Goal: Transaction & Acquisition: Purchase product/service

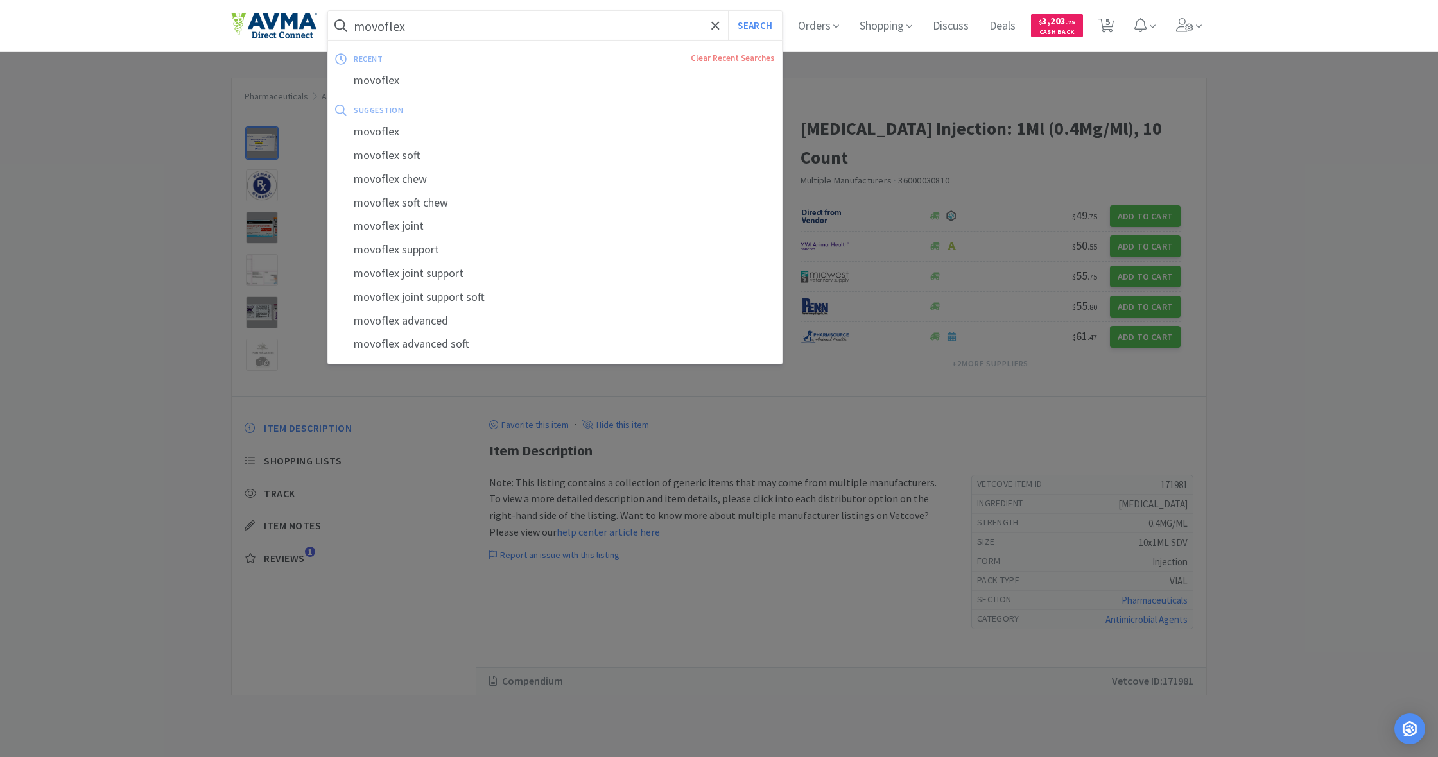
drag, startPoint x: 410, startPoint y: 26, endPoint x: 338, endPoint y: 24, distance: 71.9
click at [338, 24] on form "movoflex Search" at bounding box center [555, 26] width 454 height 30
drag, startPoint x: 354, startPoint y: 24, endPoint x: 452, endPoint y: 32, distance: 97.9
click at [452, 32] on input "movoflex" at bounding box center [555, 26] width 454 height 30
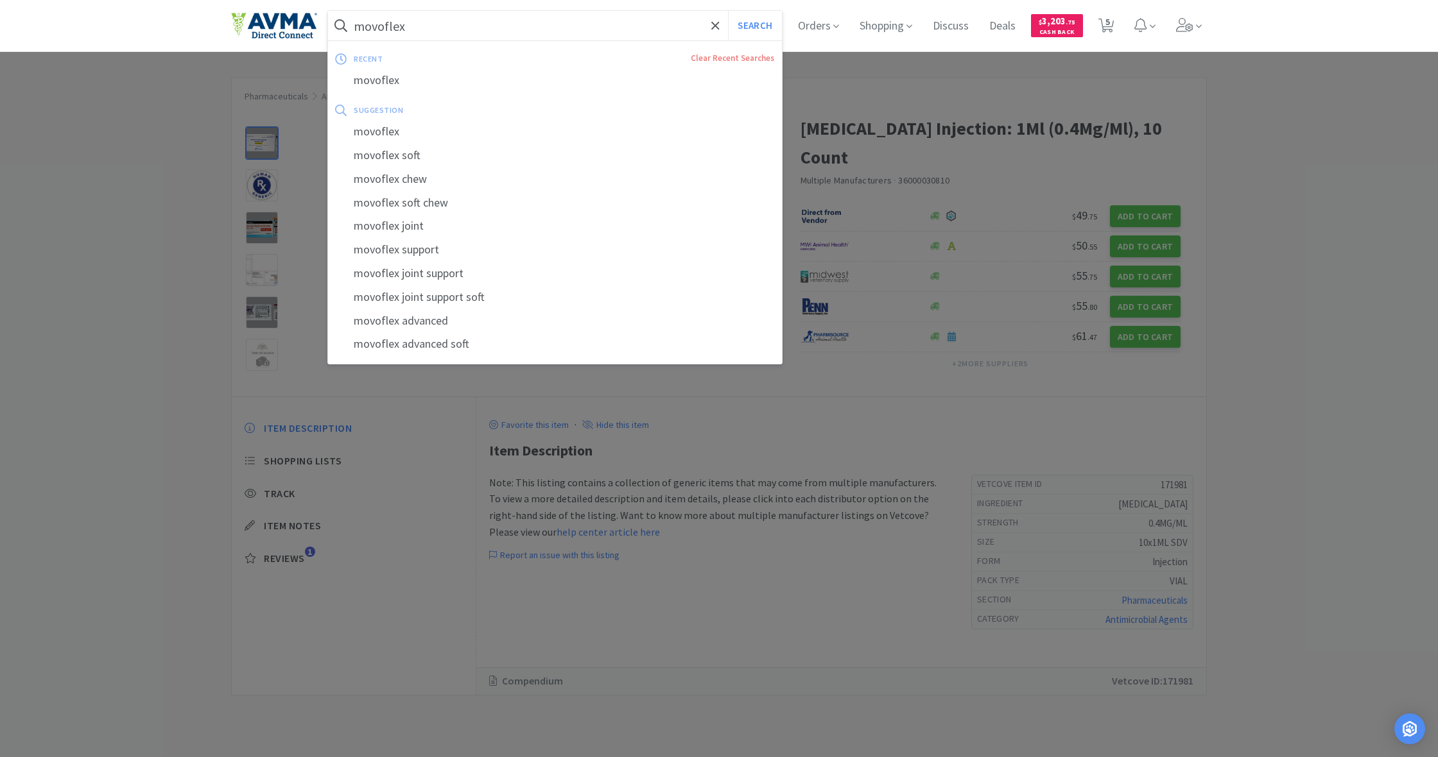
scroll to position [0, 0]
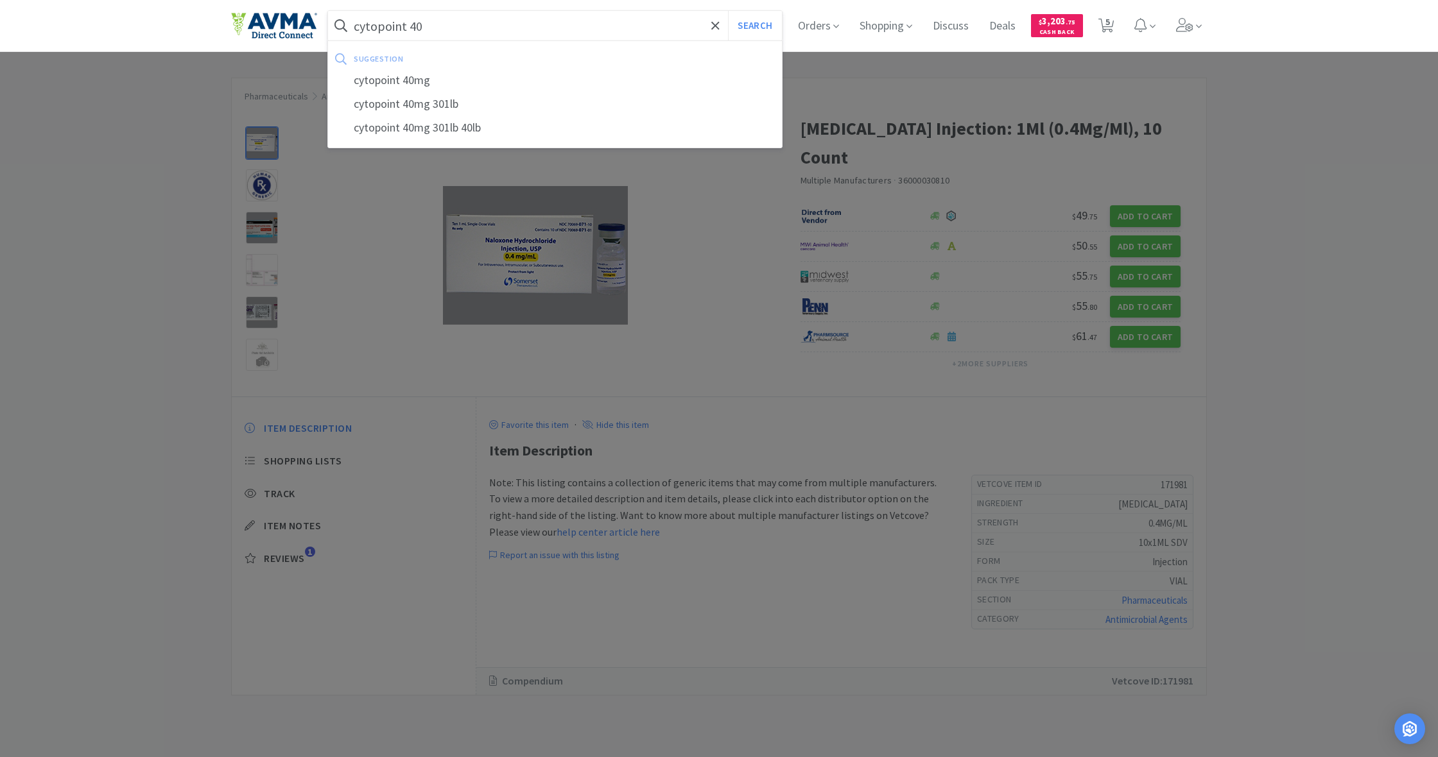
type input "cytopoint 40"
click at [753, 26] on button "Search" at bounding box center [754, 26] width 53 height 30
select select "4"
select select "1"
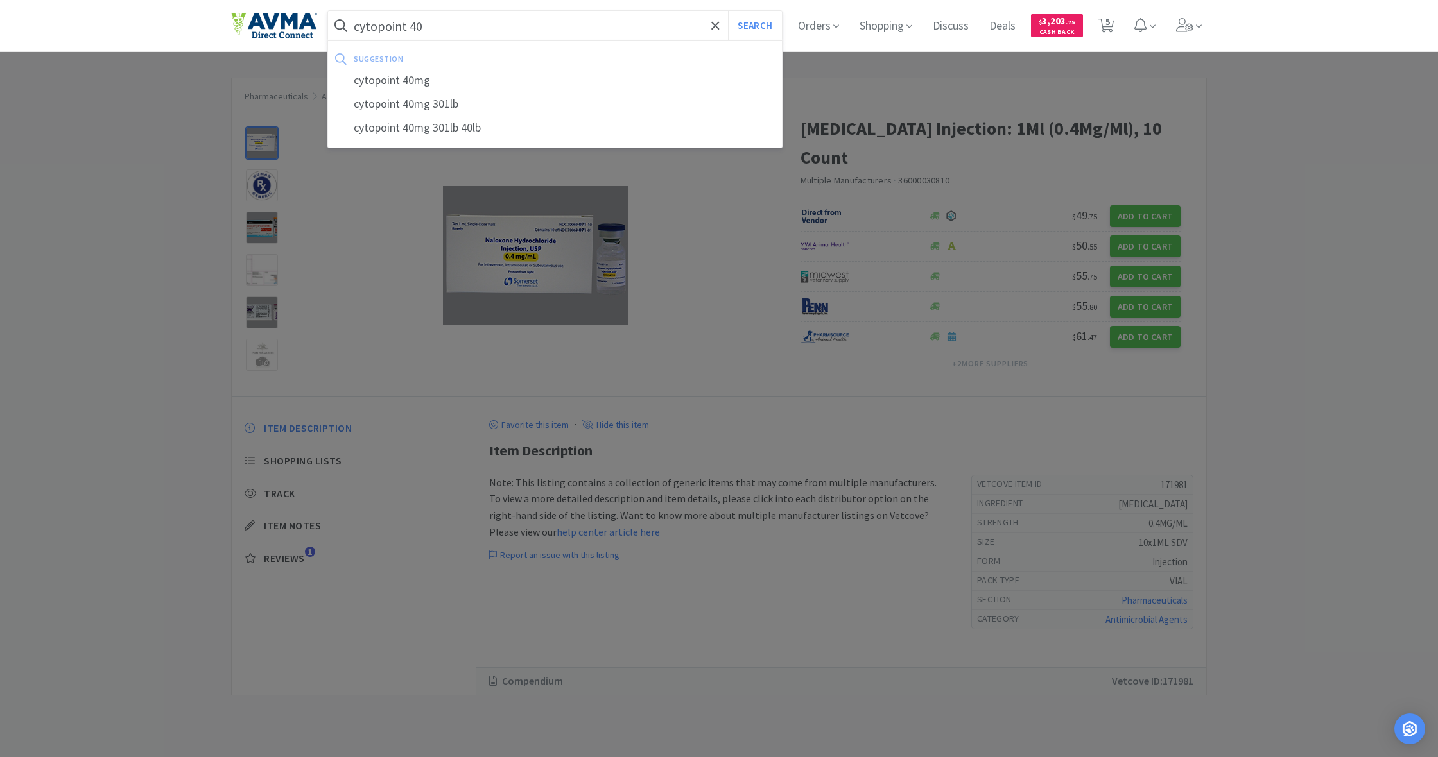
select select "1"
select select "2"
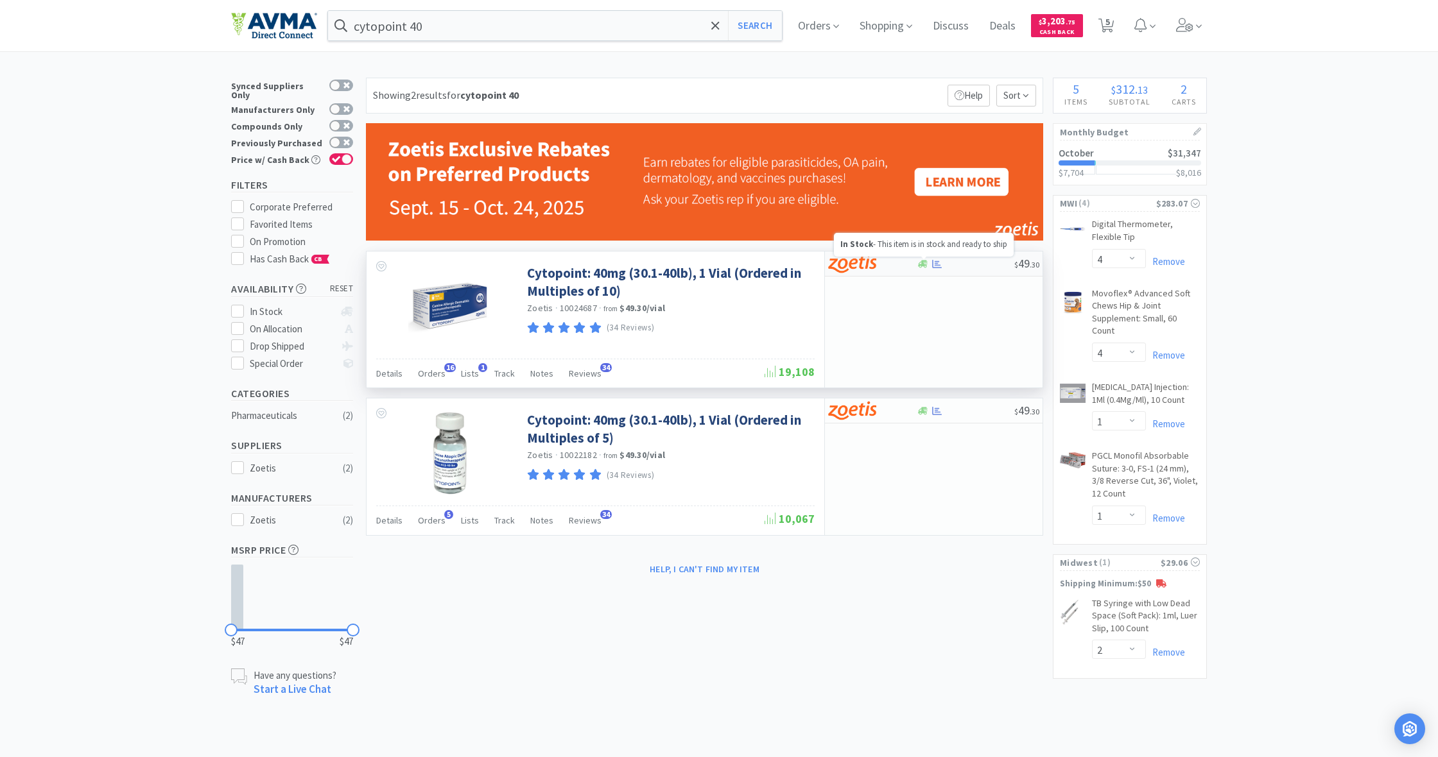
click at [921, 264] on icon at bounding box center [923, 264] width 10 height 8
select select "10"
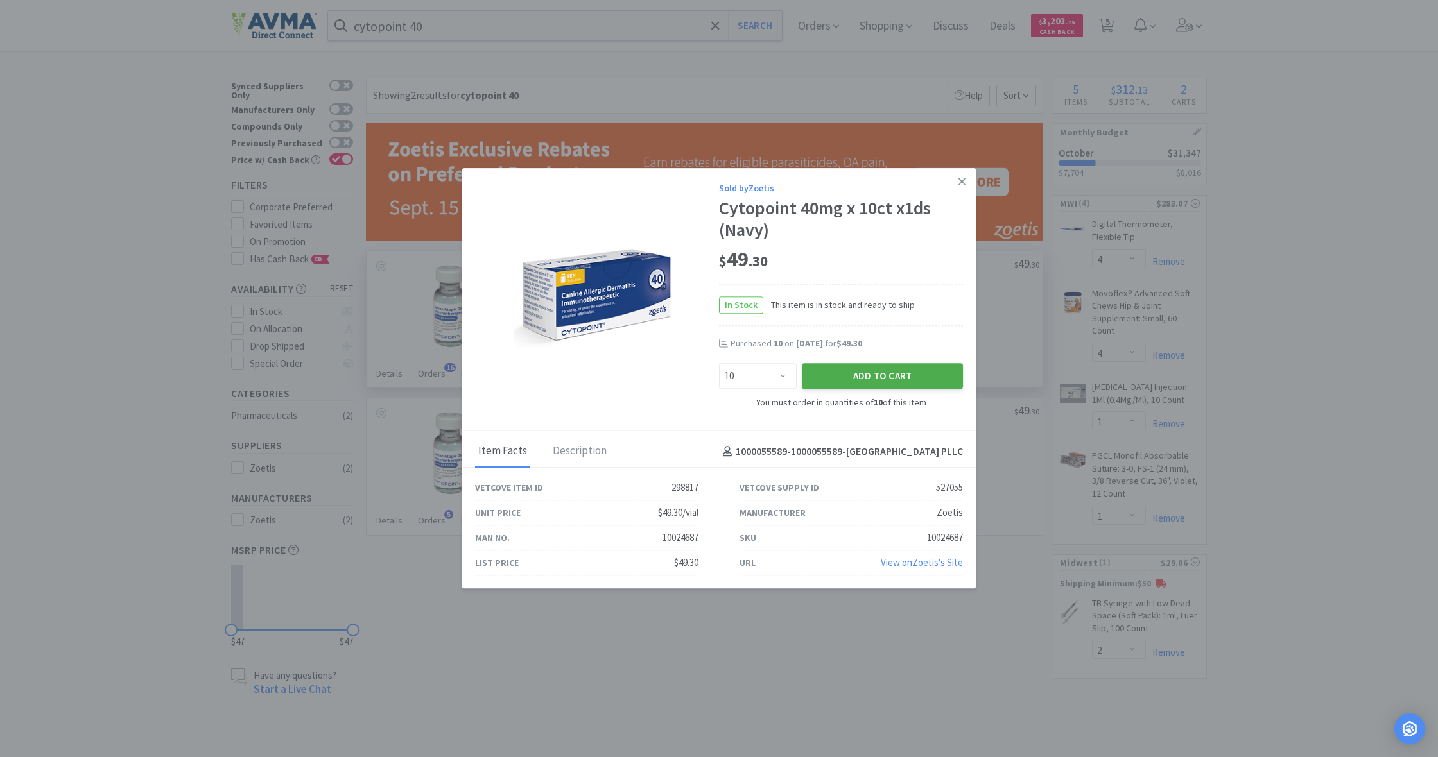
click at [906, 381] on button "Add to Cart" at bounding box center [882, 376] width 161 height 26
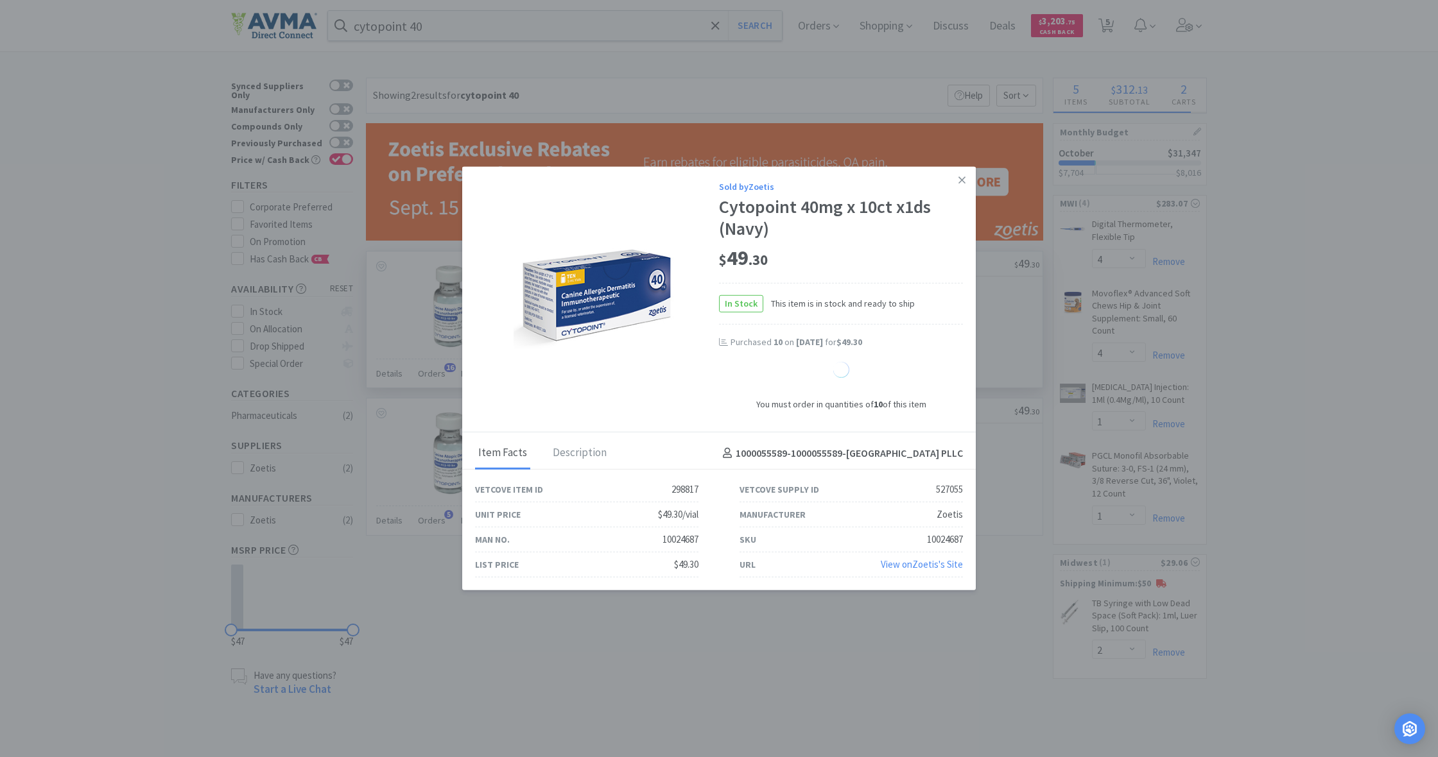
select select "10"
select select "1"
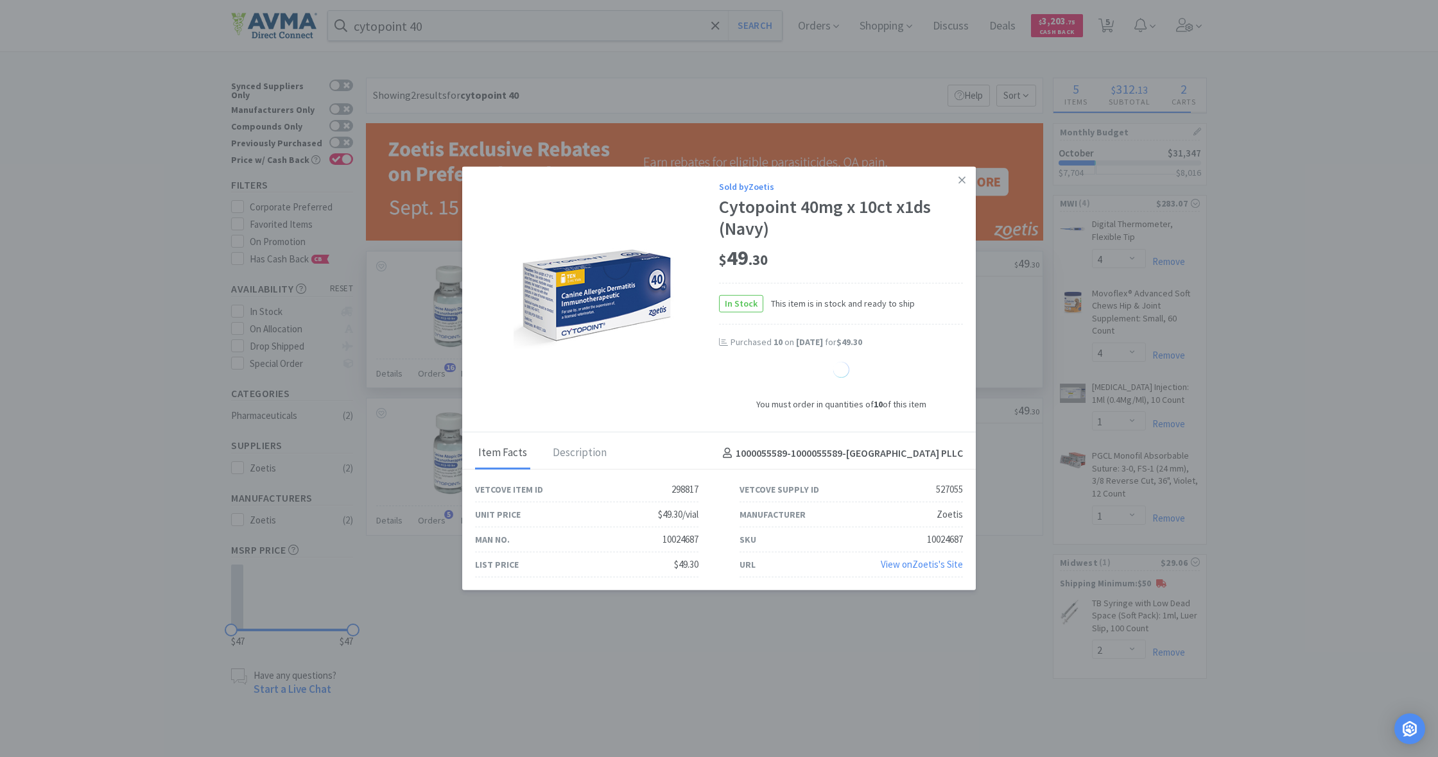
select select "1"
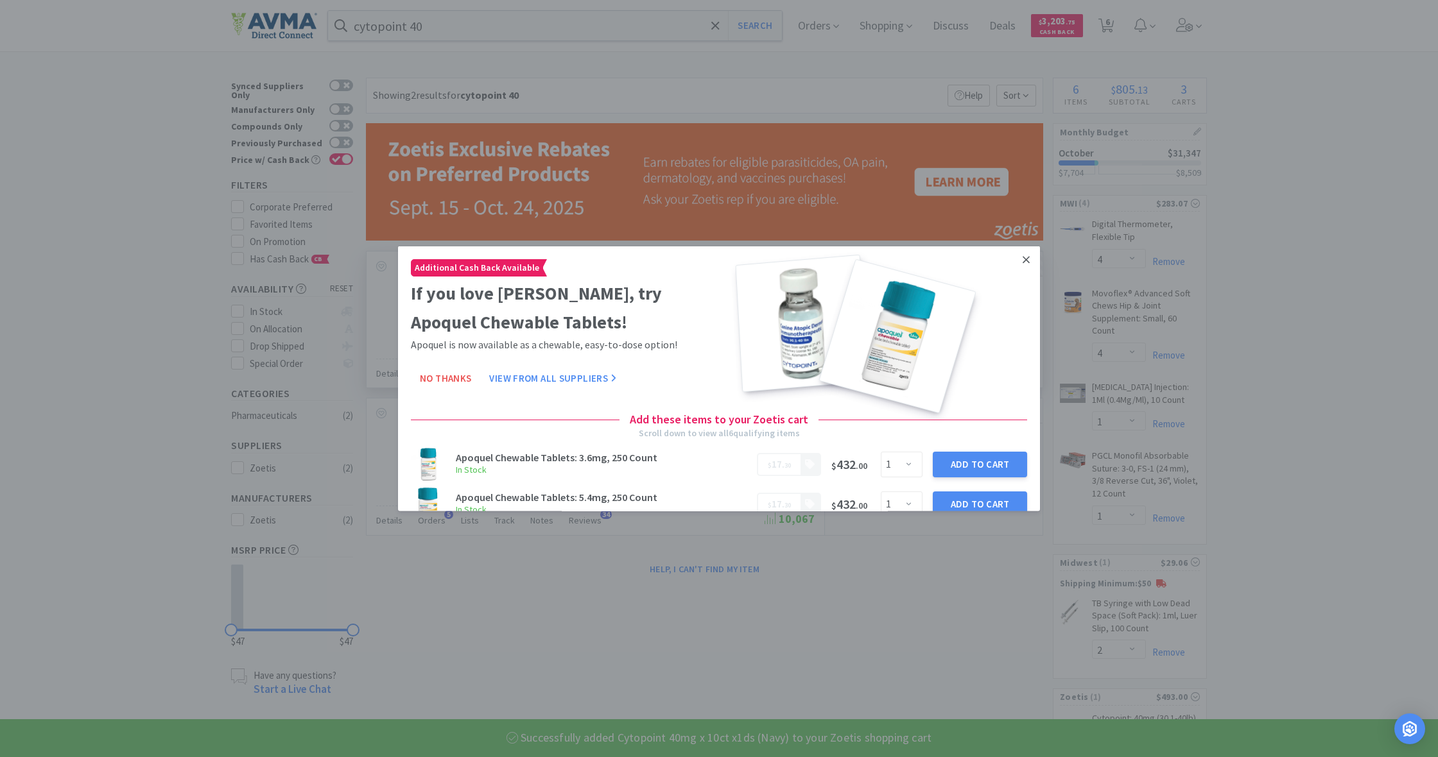
click at [1024, 259] on icon at bounding box center [1026, 259] width 7 height 7
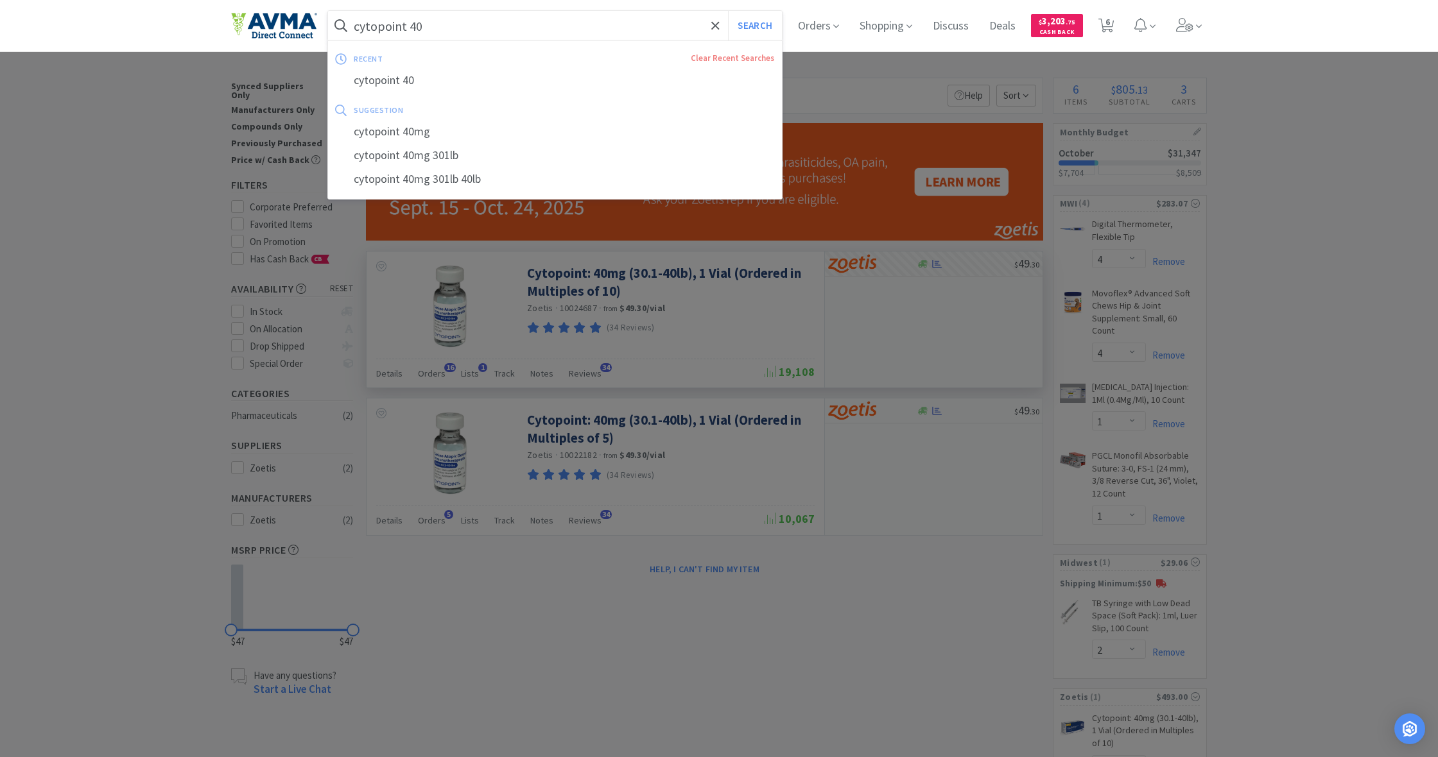
drag, startPoint x: 407, startPoint y: 26, endPoint x: 429, endPoint y: 26, distance: 21.8
click at [429, 26] on input "cytopoint 40" at bounding box center [555, 26] width 454 height 30
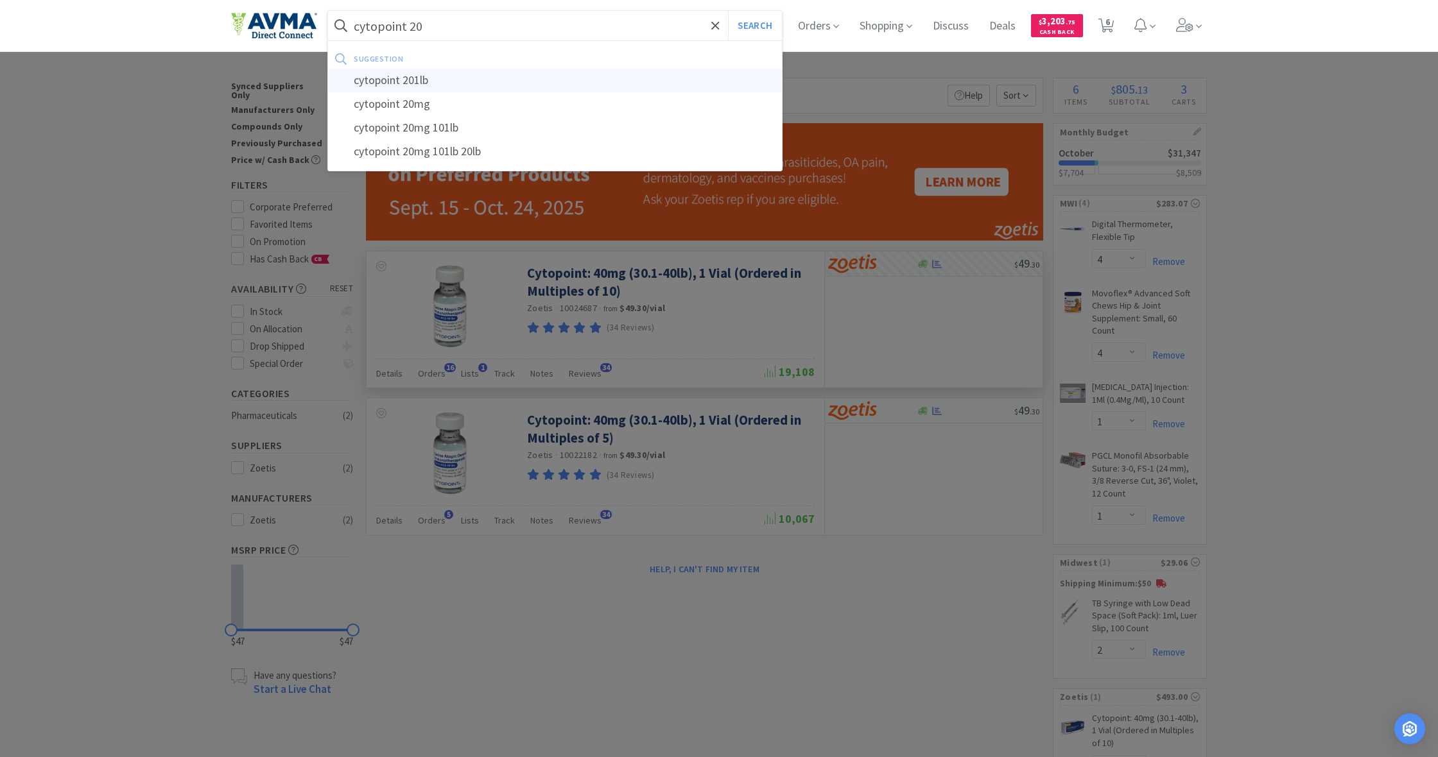
scroll to position [0, 1]
click at [390, 107] on div "cytopoint 20mg" at bounding box center [555, 104] width 454 height 24
type input "cytopoint 20mg"
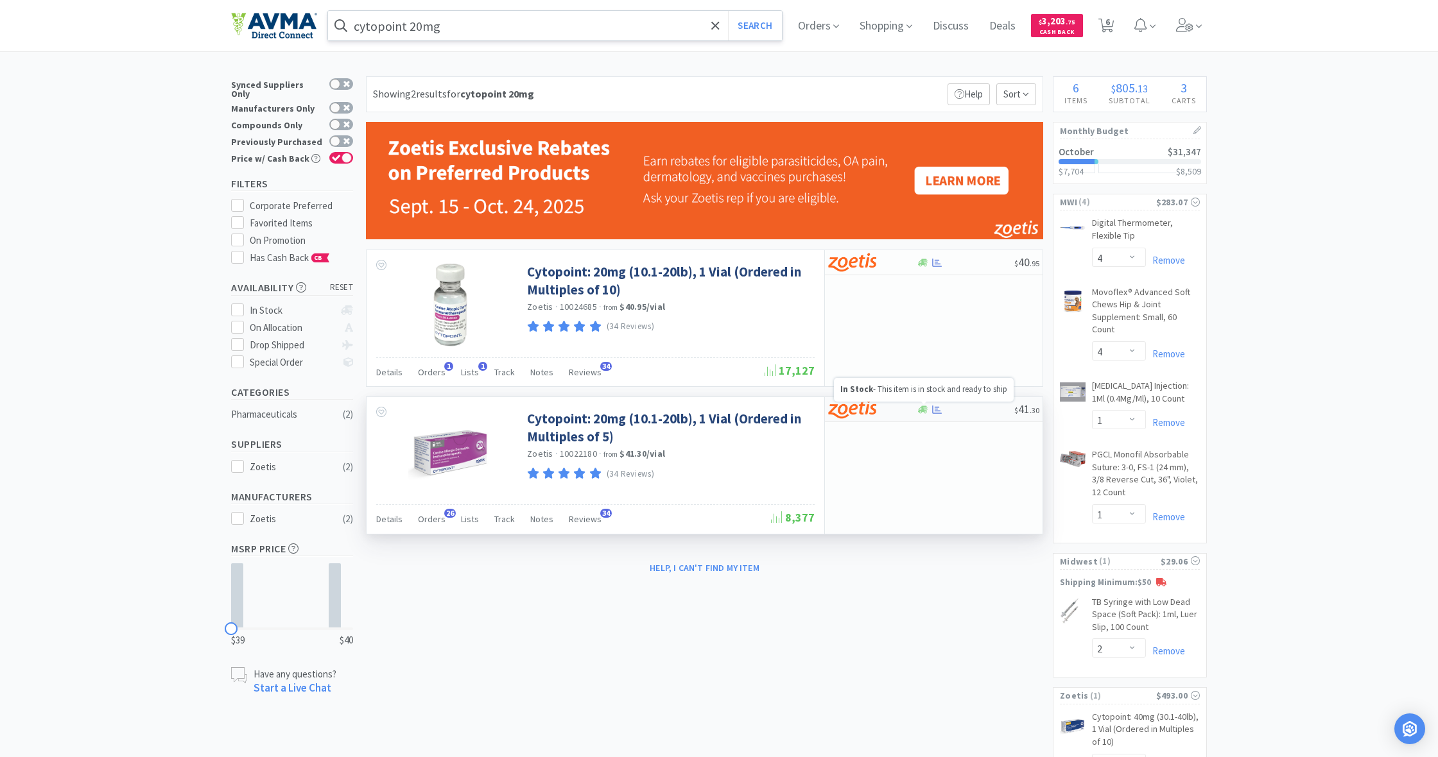
scroll to position [0, 1]
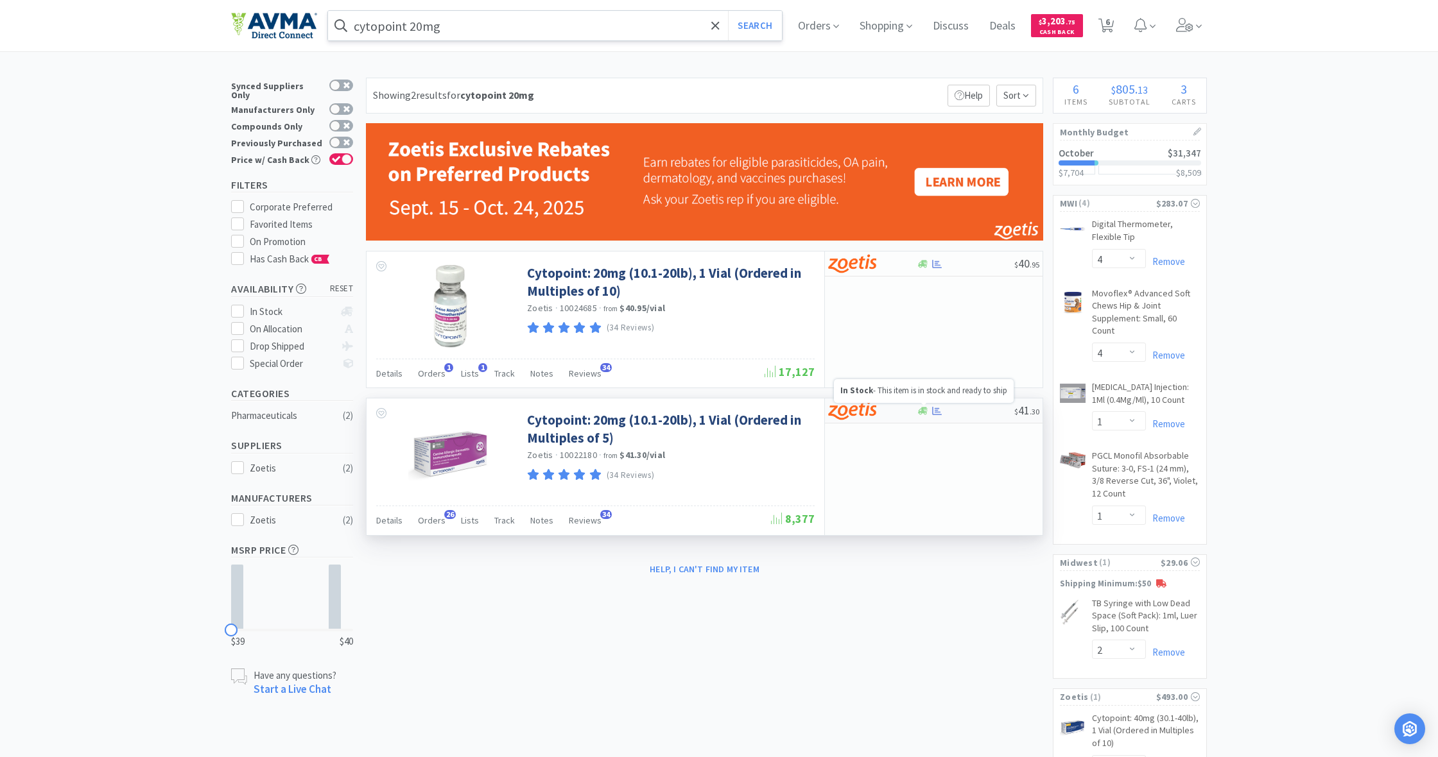
click at [922, 413] on icon at bounding box center [923, 411] width 10 height 10
select select "5"
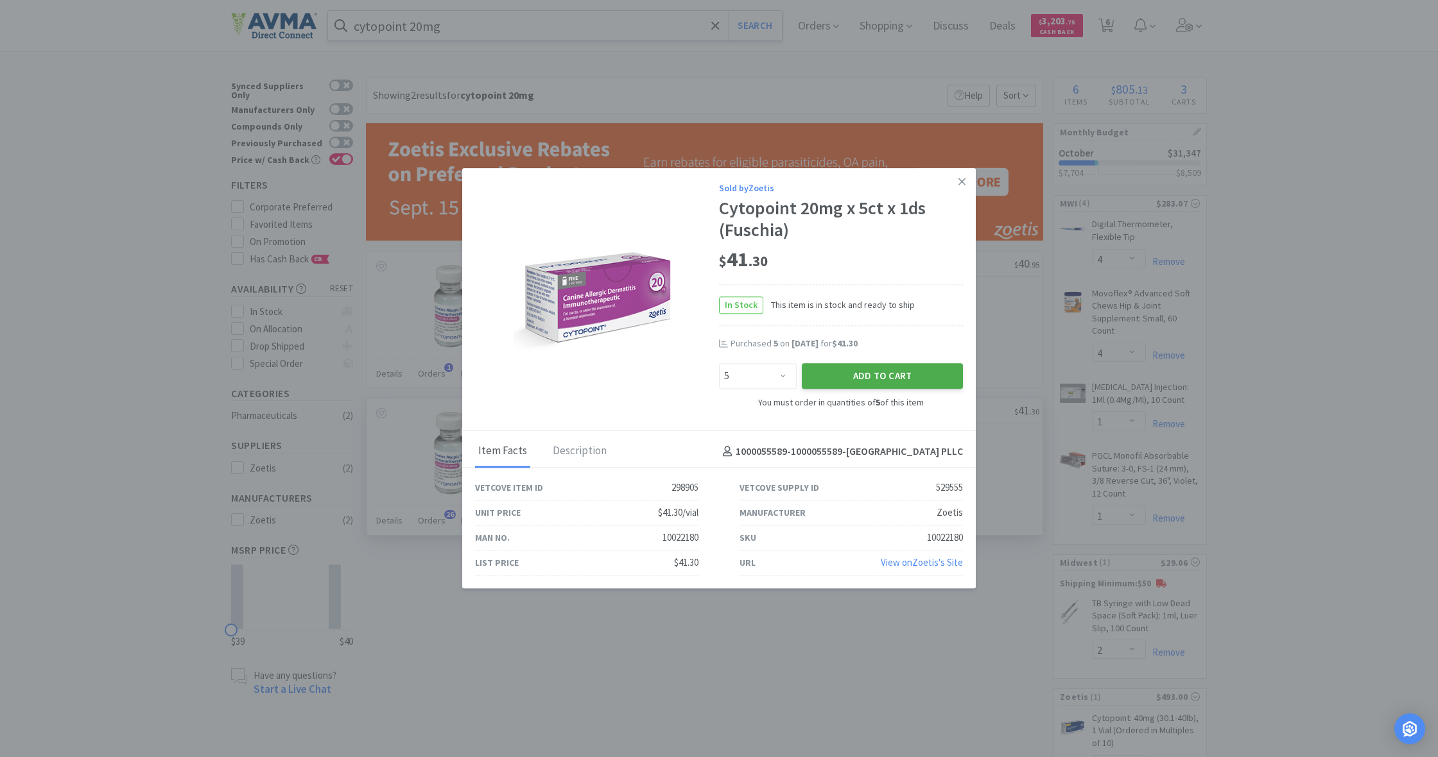
click at [881, 377] on button "Add to Cart" at bounding box center [882, 376] width 161 height 26
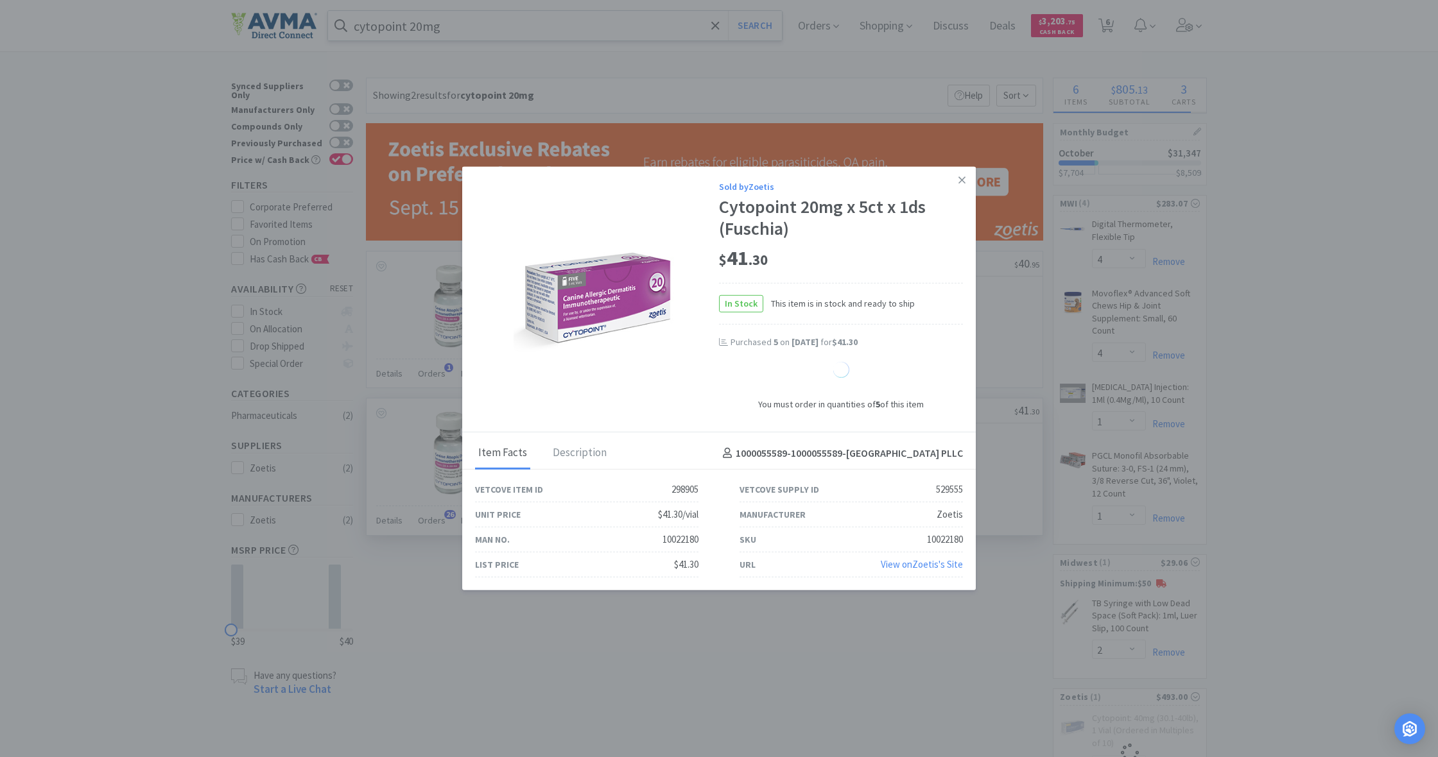
select select "5"
select select "10"
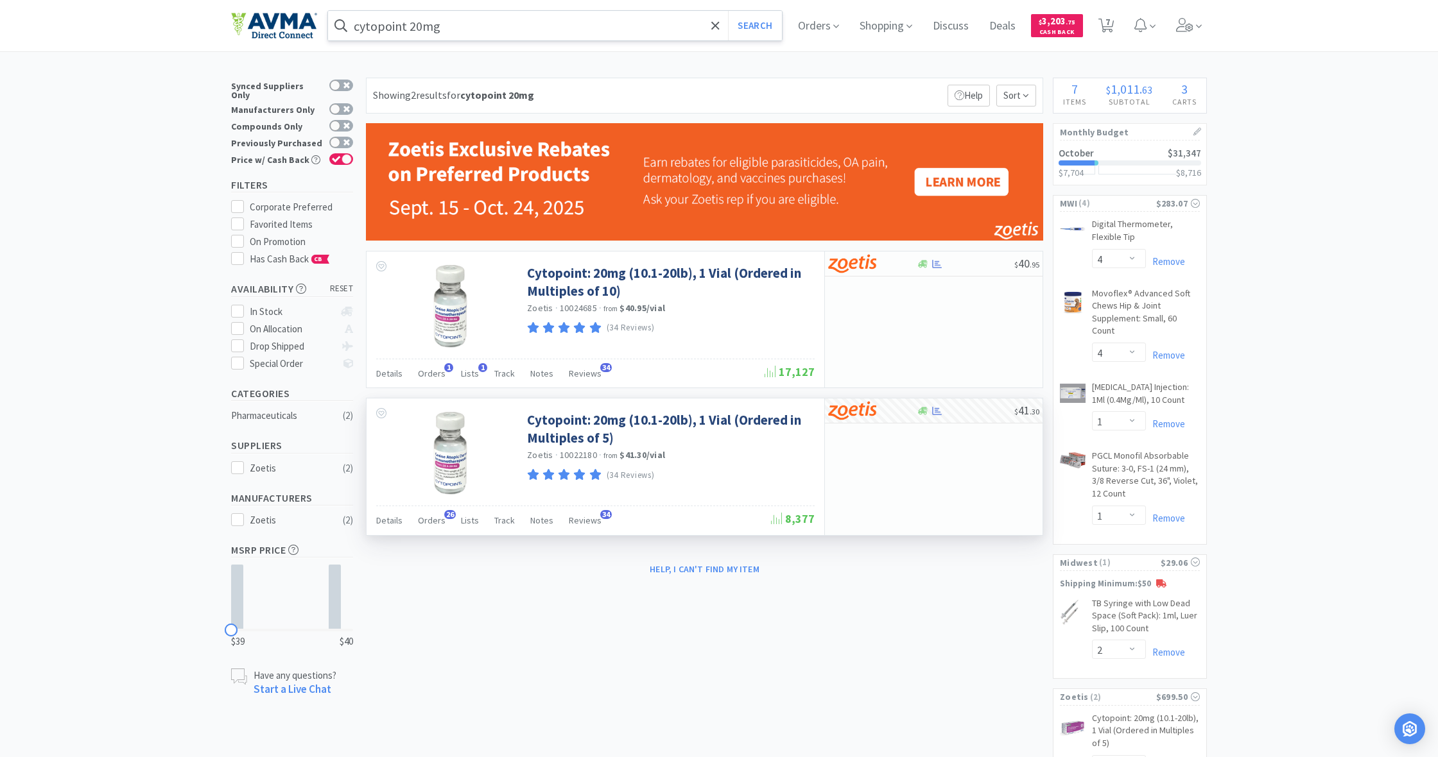
scroll to position [0, 0]
click at [876, 30] on span "Shopping" at bounding box center [885, 25] width 63 height 51
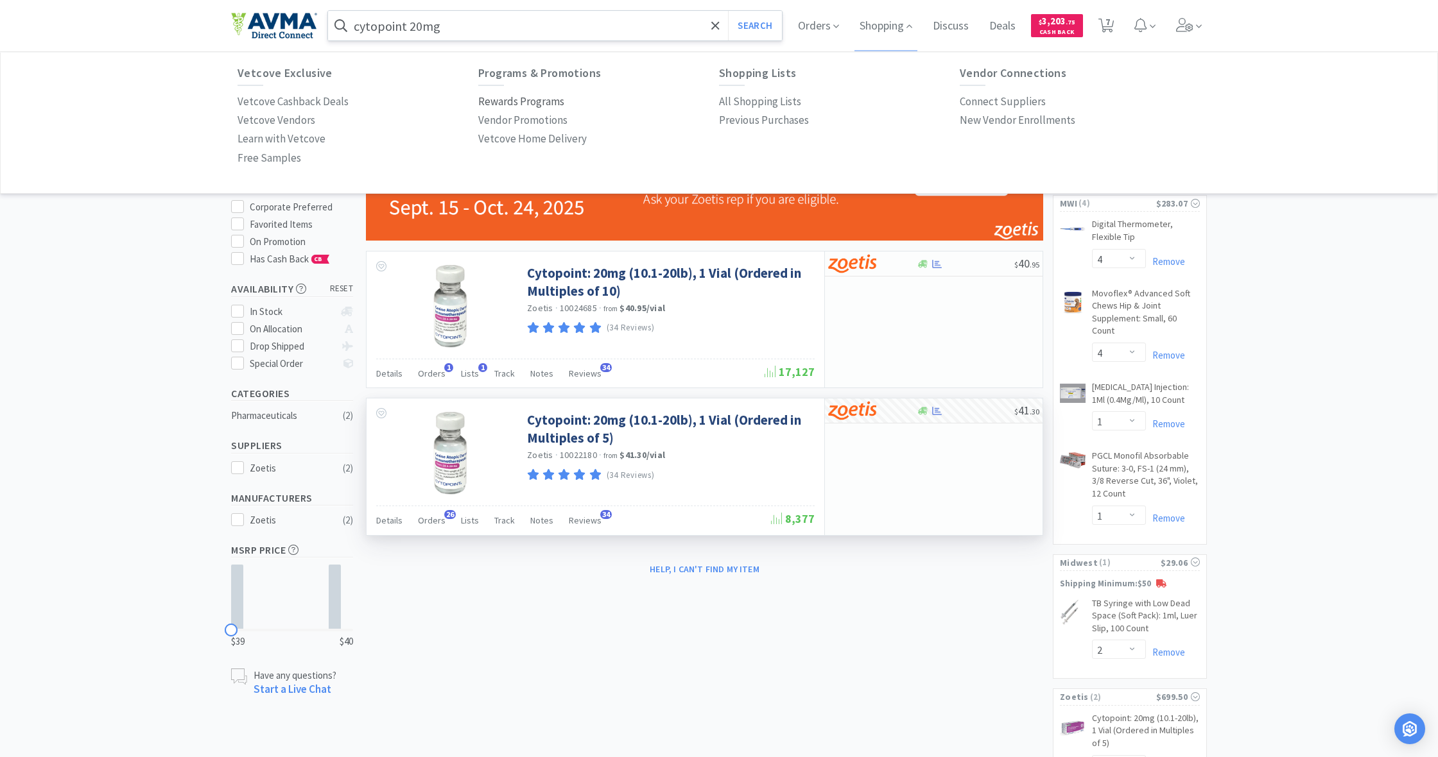
scroll to position [10, 0]
